Goal: Transaction & Acquisition: Subscribe to service/newsletter

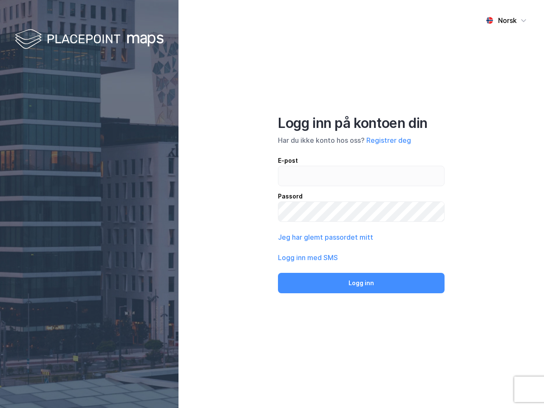
click at [272, 204] on div "Norsk Logg inn på kontoen din Har du ikke konto hos oss? Registrer deg E-post P…" at bounding box center [360, 204] width 365 height 408
click at [89, 40] on img at bounding box center [89, 39] width 149 height 25
click at [506, 20] on div "Norsk" at bounding box center [507, 20] width 19 height 10
click at [388, 140] on button "Registrer deg" at bounding box center [388, 140] width 45 height 10
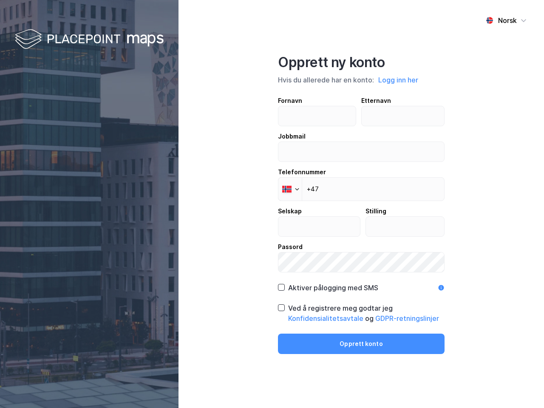
click at [325, 237] on div "Fornavn Etternavn Jobbmail Telefonnummer Phone +47 Selskap Stilling Passord" at bounding box center [361, 184] width 167 height 177
click at [361, 283] on div "Opprett ny konto Hvis du allerede har en konto: Logg inn her Fornavn Etternavn …" at bounding box center [361, 204] width 167 height 300
